Goal: Use online tool/utility: Utilize a website feature to perform a specific function

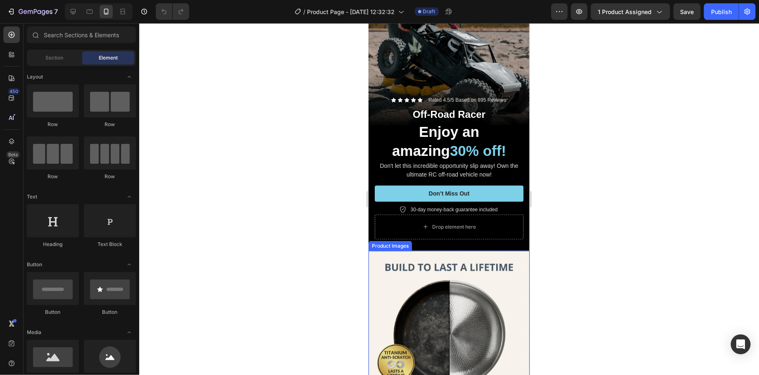
scroll to position [118, 0]
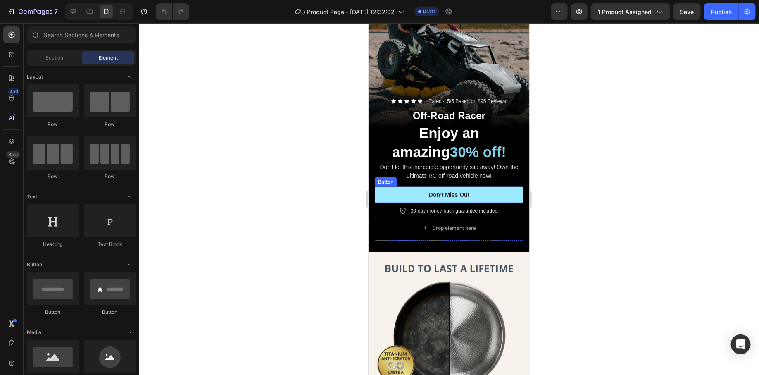
click at [400, 186] on button "Don’t Miss Out" at bounding box center [448, 194] width 149 height 16
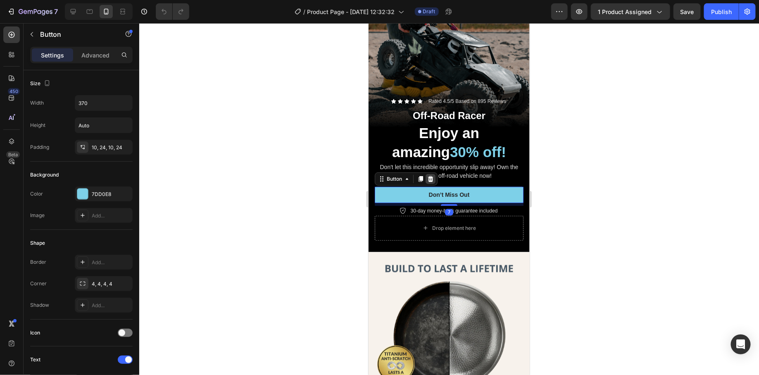
click at [431, 175] on icon at bounding box center [430, 178] width 7 height 7
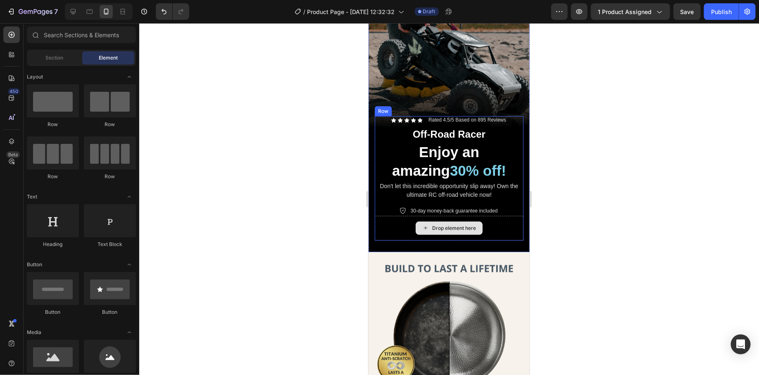
click at [401, 218] on div "Drop element here" at bounding box center [448, 227] width 149 height 25
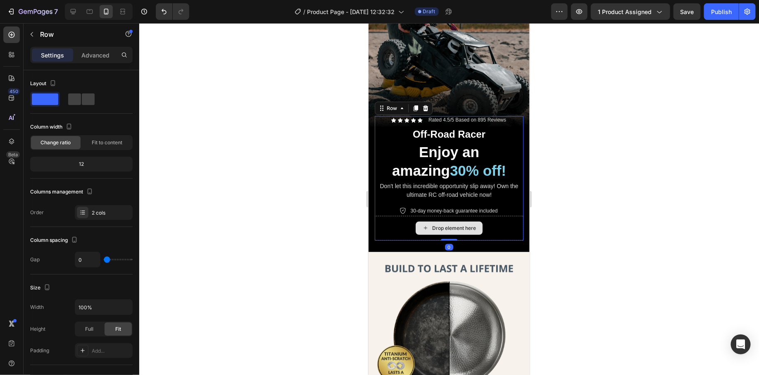
click at [390, 217] on div "Drop element here" at bounding box center [448, 227] width 149 height 25
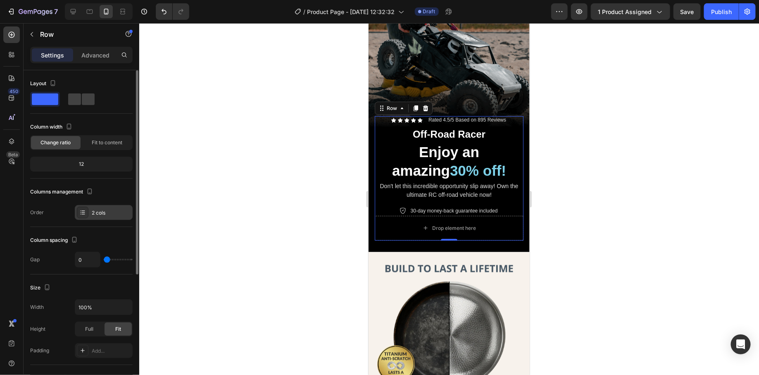
click at [102, 210] on div "2 cols" at bounding box center [111, 212] width 39 height 7
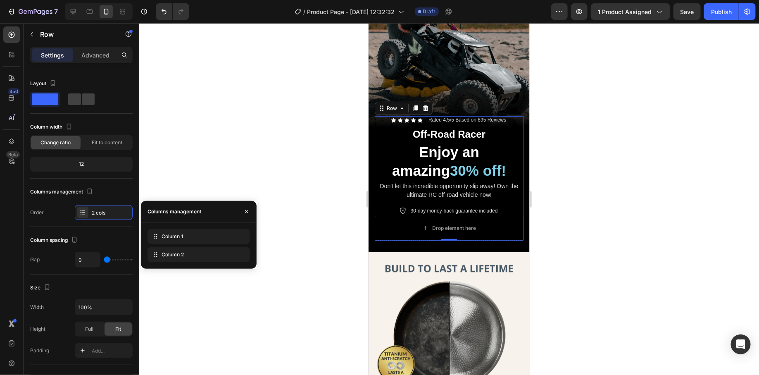
click at [301, 175] on div at bounding box center [449, 199] width 620 height 352
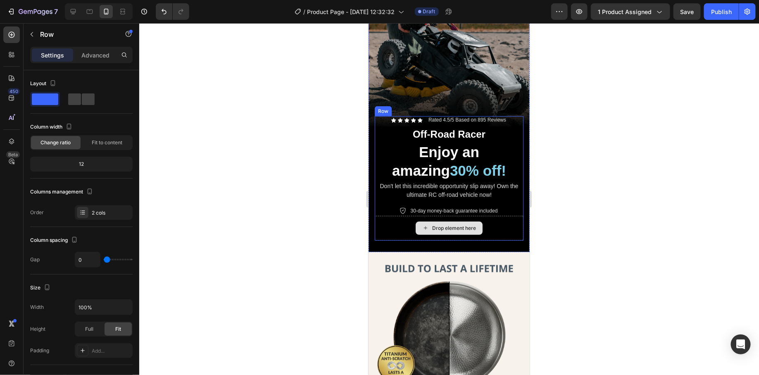
click at [406, 220] on div "Drop element here" at bounding box center [448, 227] width 149 height 25
click at [402, 107] on icon at bounding box center [401, 108] width 2 height 2
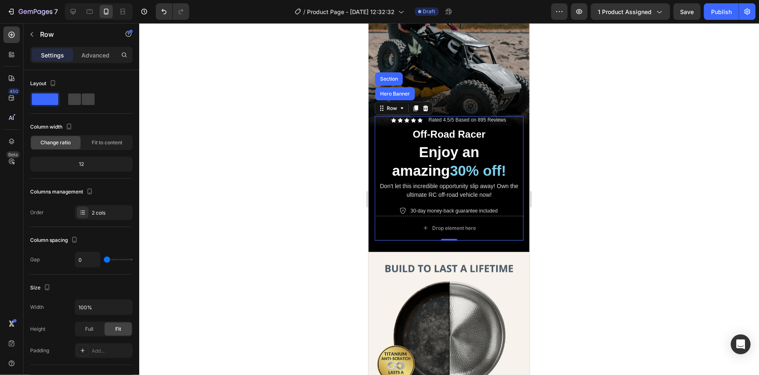
click at [288, 149] on div at bounding box center [449, 199] width 620 height 352
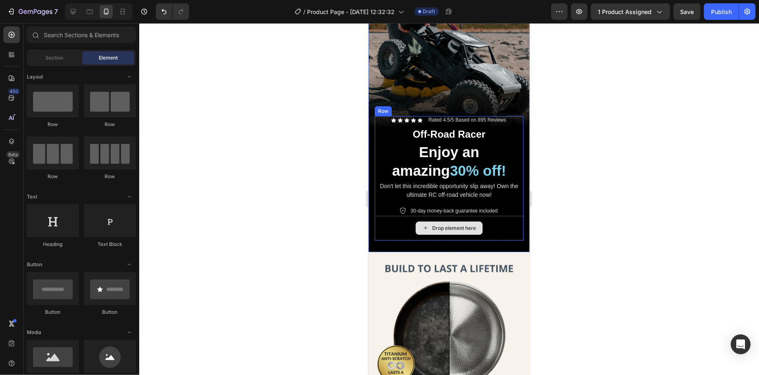
click at [388, 215] on div "Drop element here" at bounding box center [448, 227] width 149 height 25
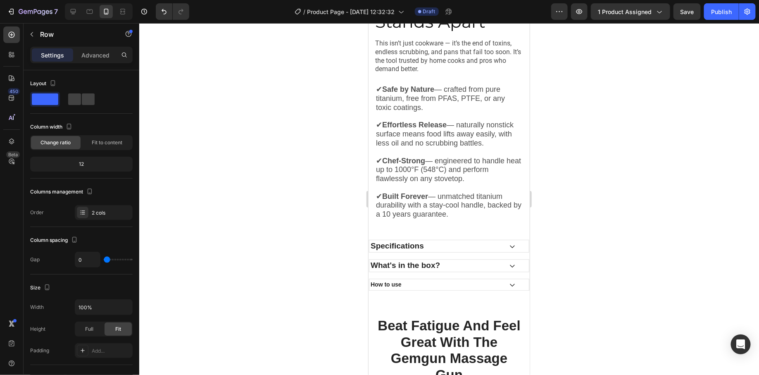
scroll to position [1104, 0]
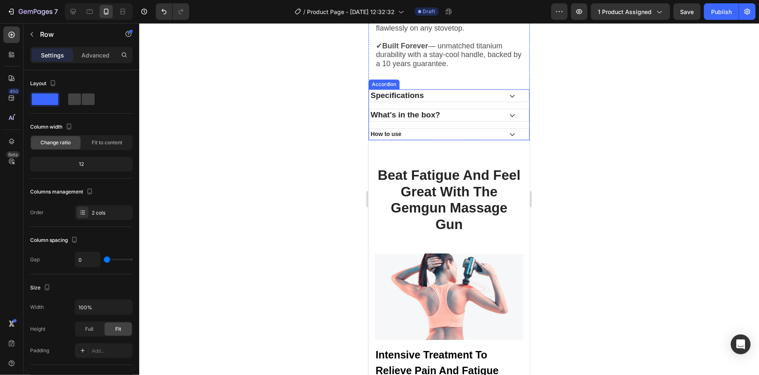
click at [407, 128] on div "How to use" at bounding box center [435, 133] width 133 height 11
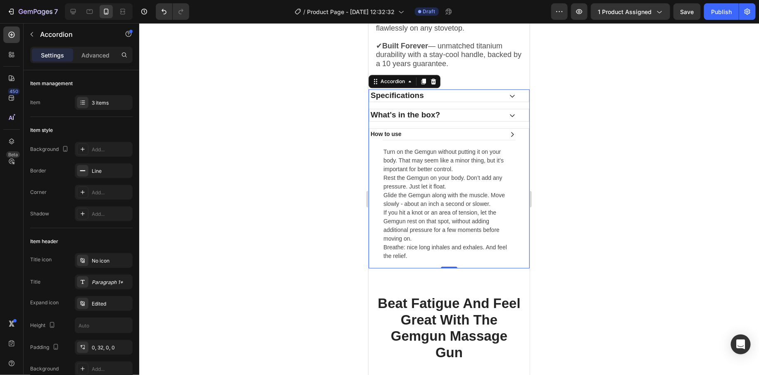
click at [406, 128] on div "How to use" at bounding box center [435, 133] width 133 height 11
click at [406, 129] on div "How to use" at bounding box center [435, 133] width 133 height 11
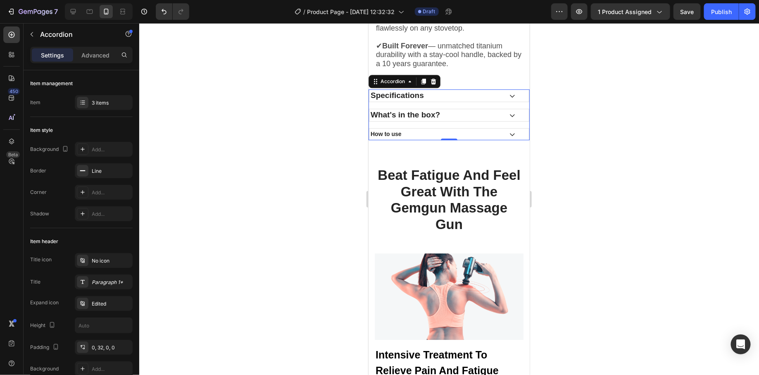
click at [392, 129] on p "How to use" at bounding box center [385, 133] width 31 height 9
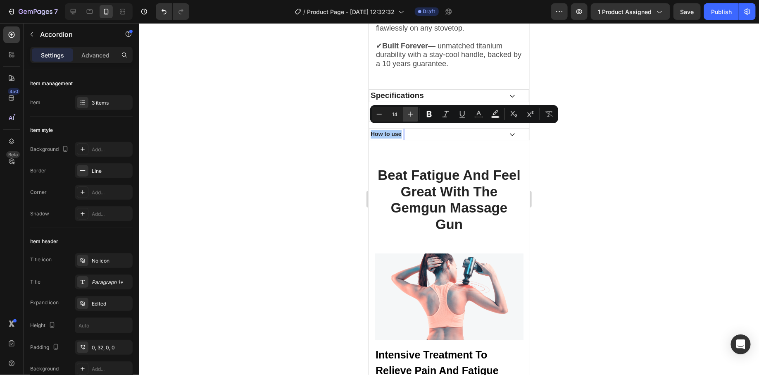
click at [408, 115] on icon "Editor contextual toolbar" at bounding box center [411, 114] width 8 height 8
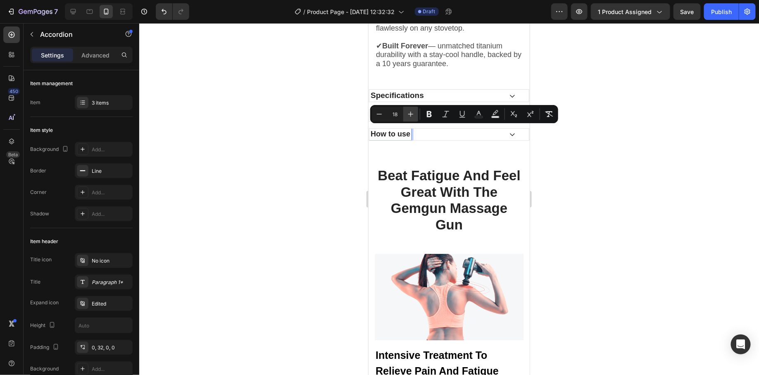
type input "19"
click at [341, 152] on div at bounding box center [449, 199] width 620 height 352
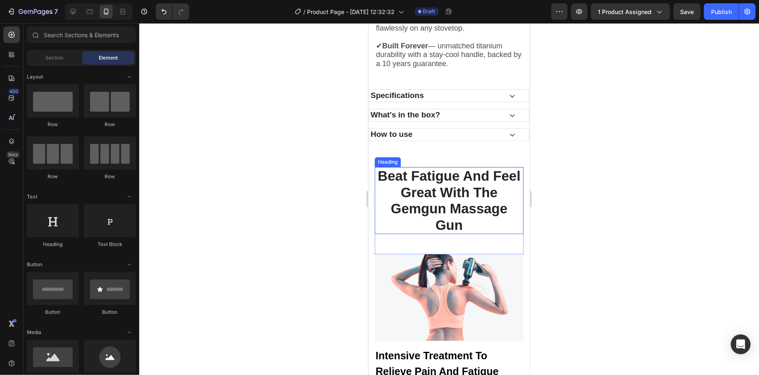
click at [302, 198] on div at bounding box center [449, 199] width 620 height 352
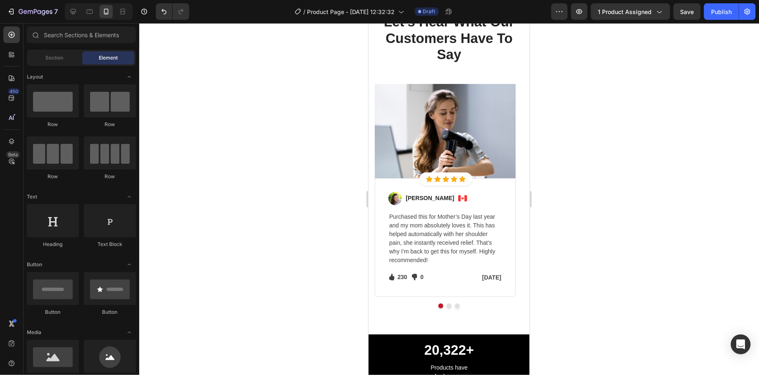
scroll to position [2835, 0]
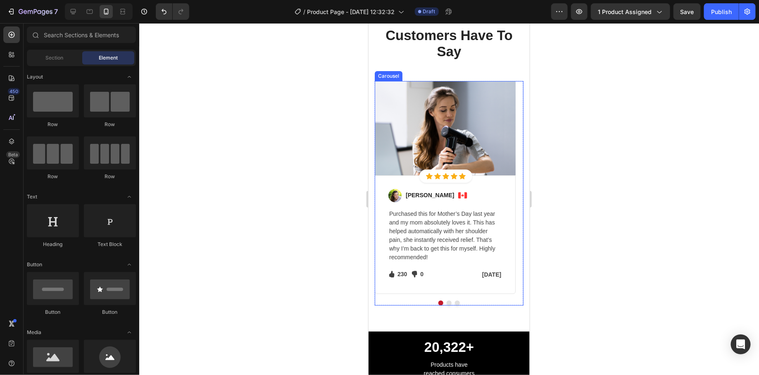
click at [446, 300] on button "Dot" at bounding box center [448, 302] width 5 height 5
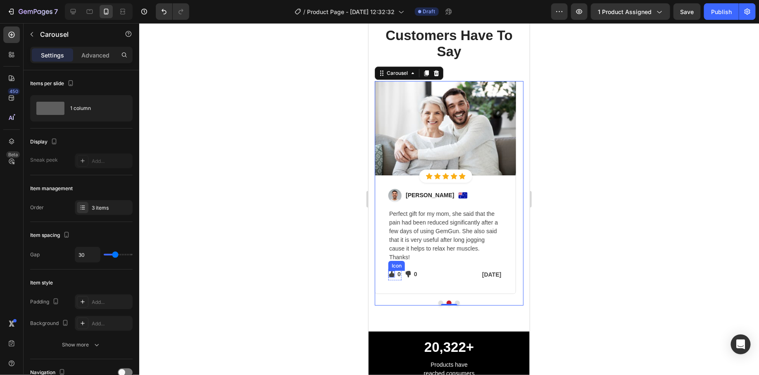
click at [390, 273] on icon at bounding box center [391, 273] width 5 height 7
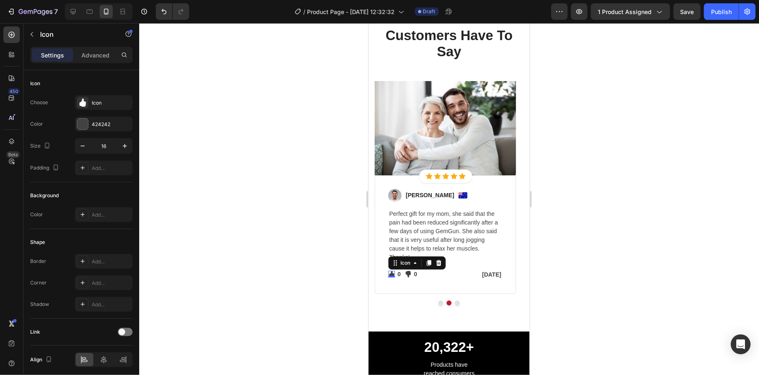
click at [397, 274] on p "0" at bounding box center [398, 273] width 3 height 9
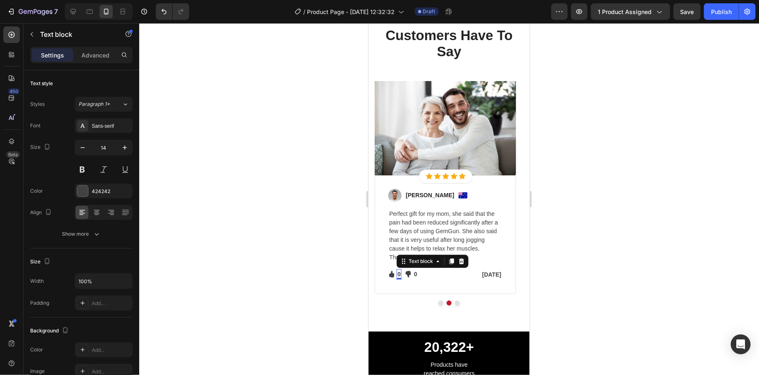
click at [397, 274] on p "0" at bounding box center [398, 273] width 3 height 9
click at [417, 274] on p "0" at bounding box center [418, 273] width 3 height 9
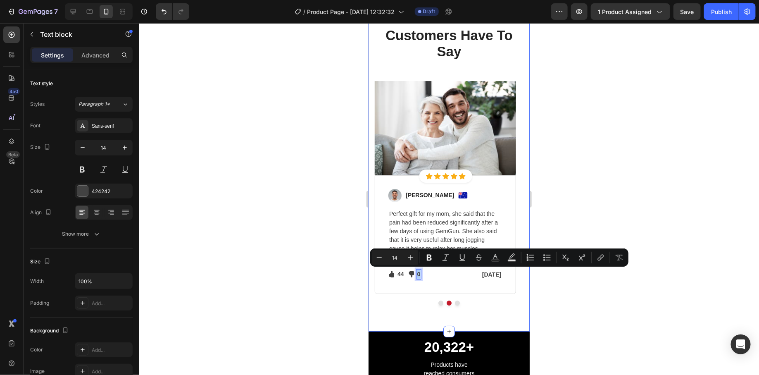
click at [381, 306] on div "Let's Hear What Our Customers Have To Say Heading Row Image Icon Icon Icon Icon…" at bounding box center [448, 156] width 161 height 347
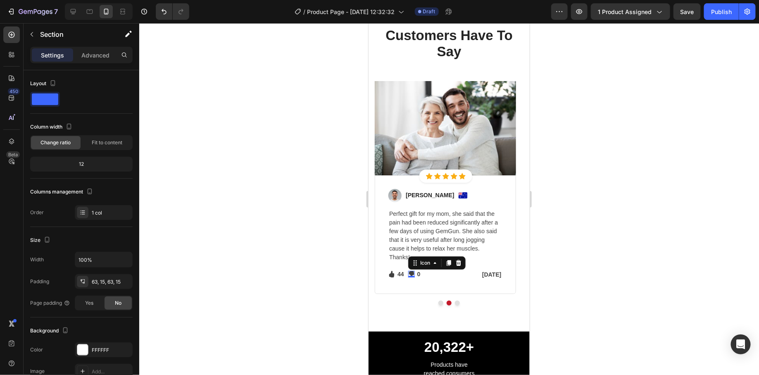
click at [411, 272] on icon at bounding box center [411, 273] width 5 height 7
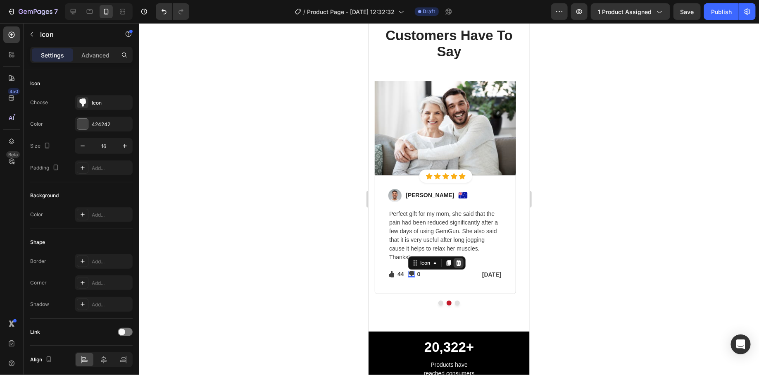
click at [457, 262] on icon at bounding box center [458, 262] width 7 height 7
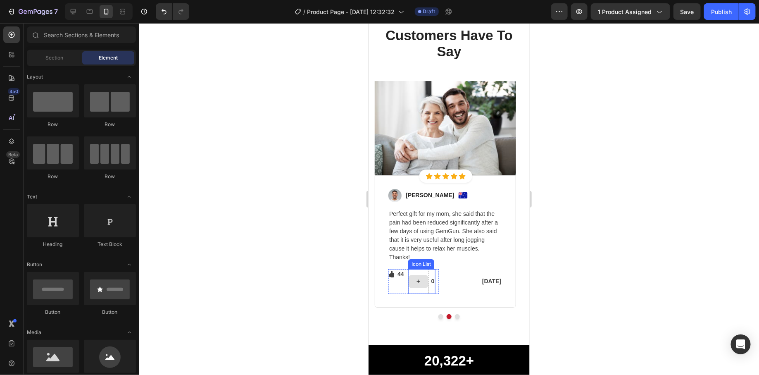
click at [419, 270] on div at bounding box center [418, 281] width 21 height 25
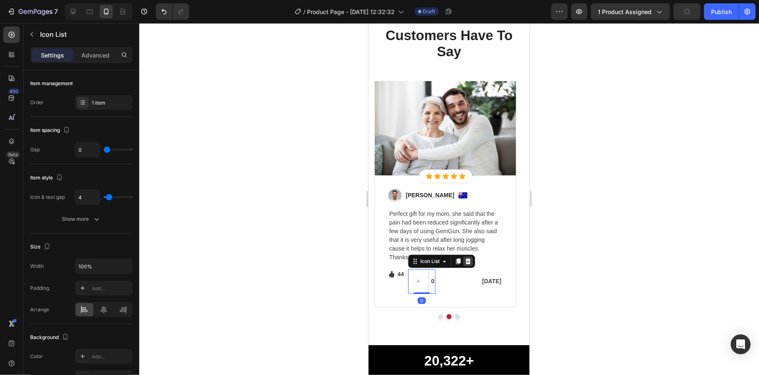
click at [466, 261] on icon at bounding box center [467, 260] width 5 height 6
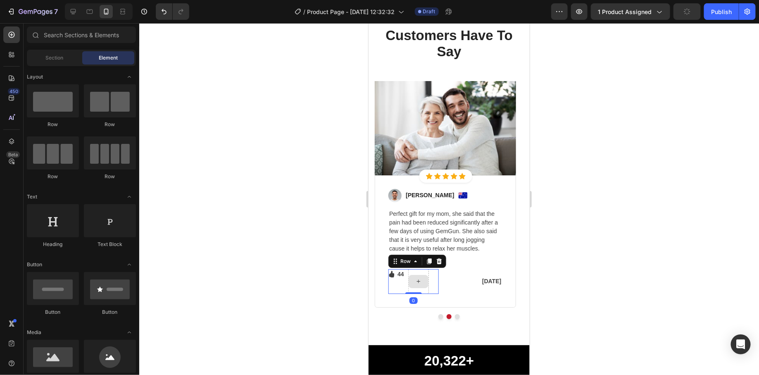
click at [424, 272] on div at bounding box center [418, 281] width 21 height 25
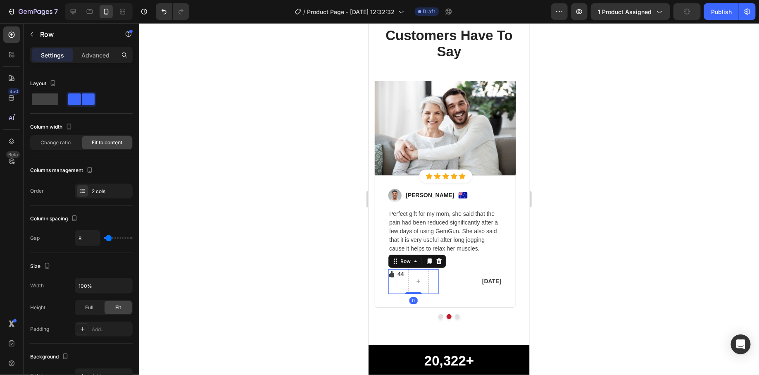
click at [436, 259] on icon at bounding box center [438, 260] width 5 height 6
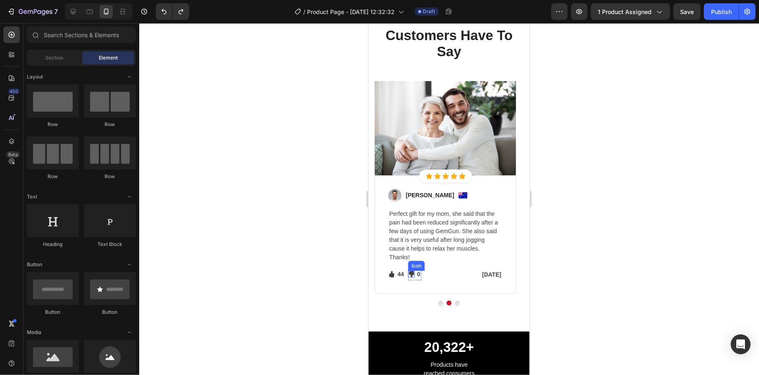
click at [409, 273] on div "Icon" at bounding box center [411, 273] width 7 height 7
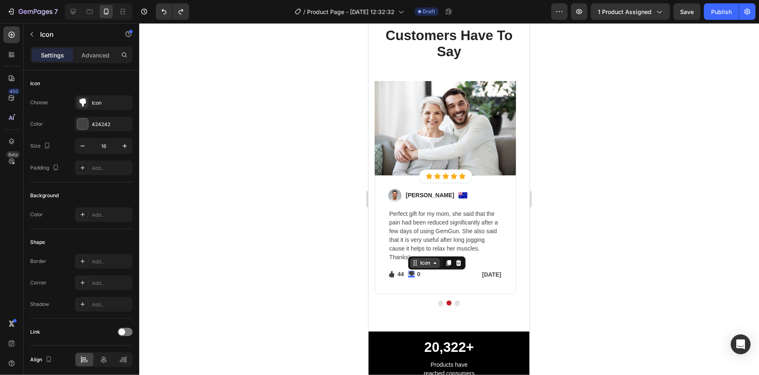
click at [434, 264] on icon at bounding box center [434, 262] width 7 height 7
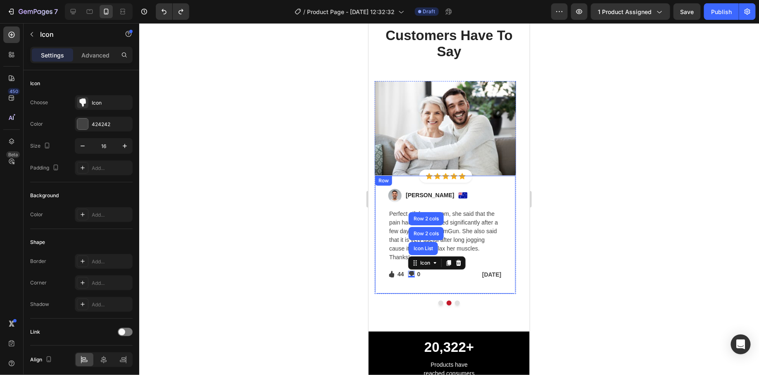
click at [326, 284] on div at bounding box center [449, 199] width 620 height 352
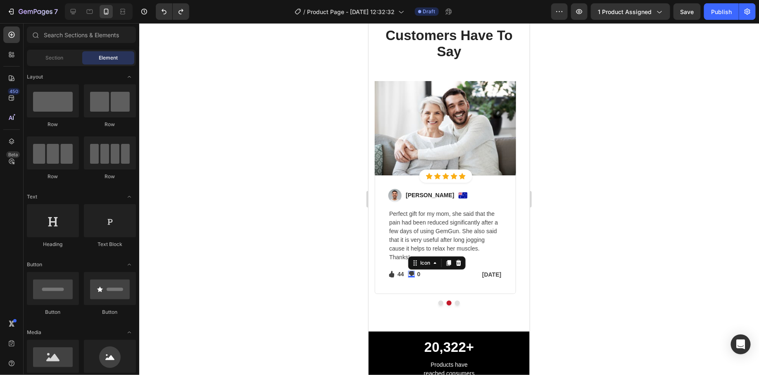
click at [409, 273] on div "Icon 0" at bounding box center [411, 273] width 7 height 7
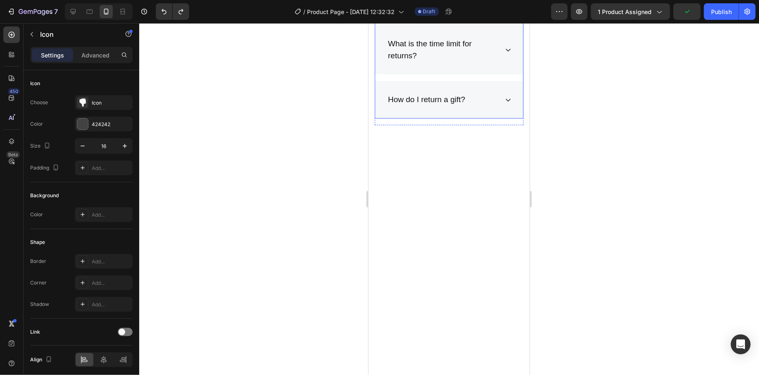
scroll to position [5046, 0]
